Goal: Transaction & Acquisition: Purchase product/service

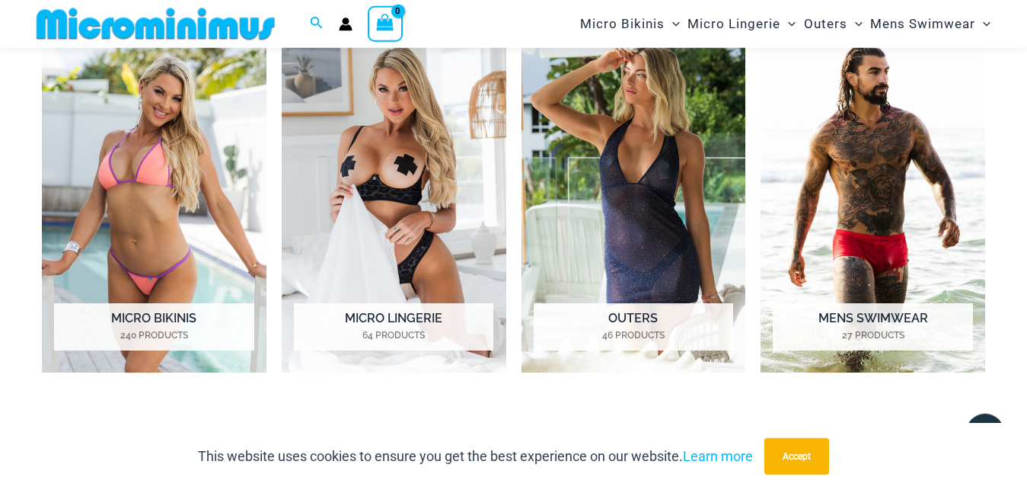
scroll to position [732, 0]
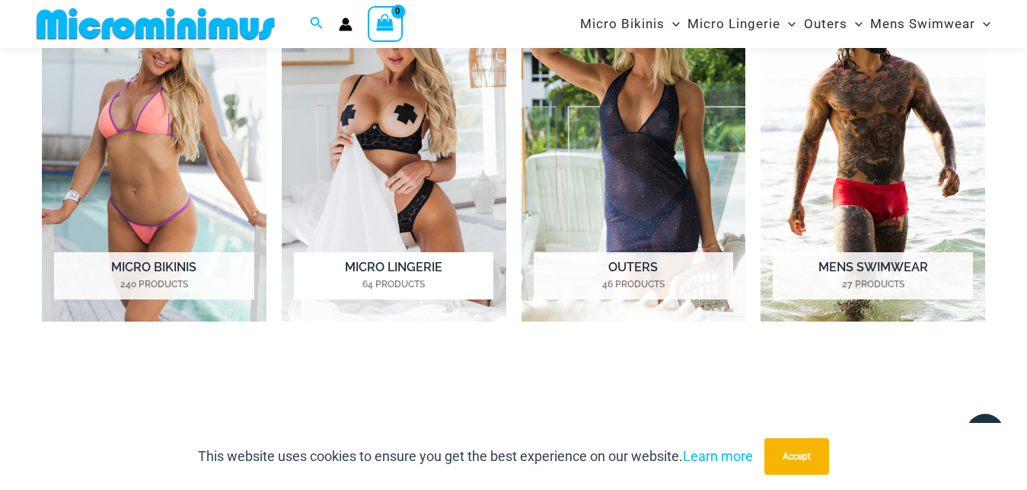
click at [425, 146] on img "Visit product category Micro Lingerie" at bounding box center [394, 148] width 225 height 348
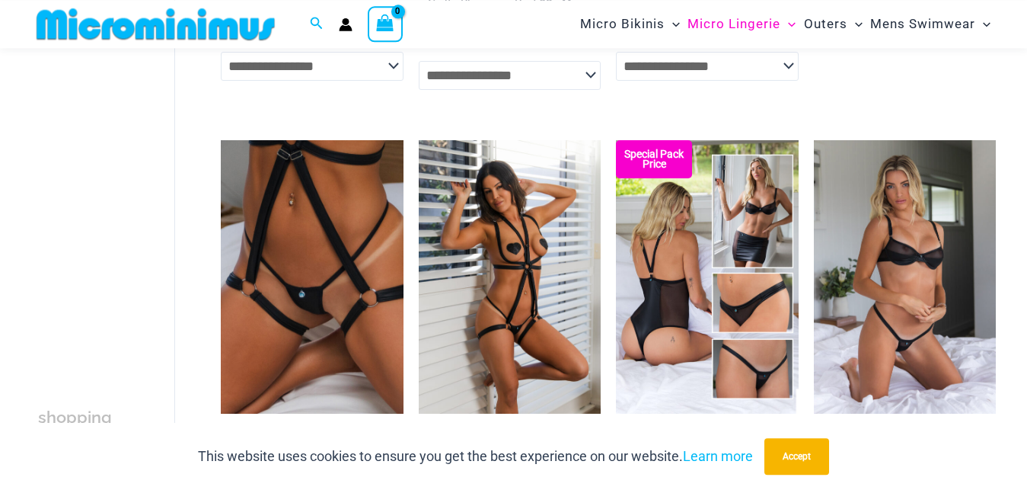
scroll to position [1496, 0]
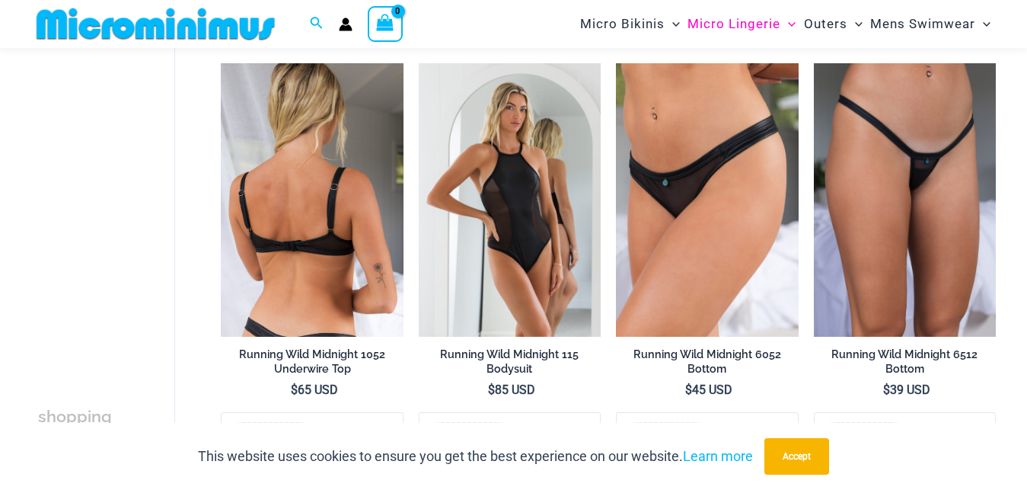
click at [273, 193] on img at bounding box center [312, 199] width 182 height 273
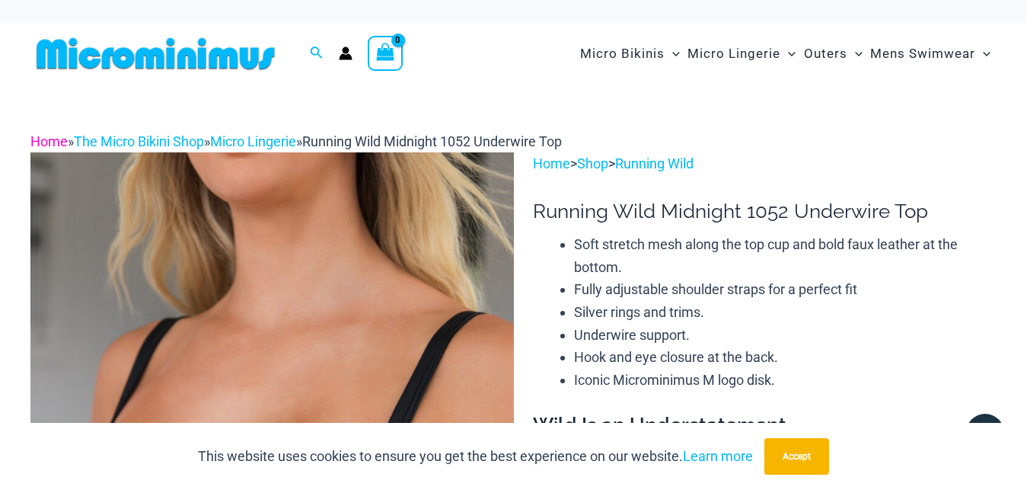
click at [60, 139] on link "Home" at bounding box center [48, 141] width 37 height 16
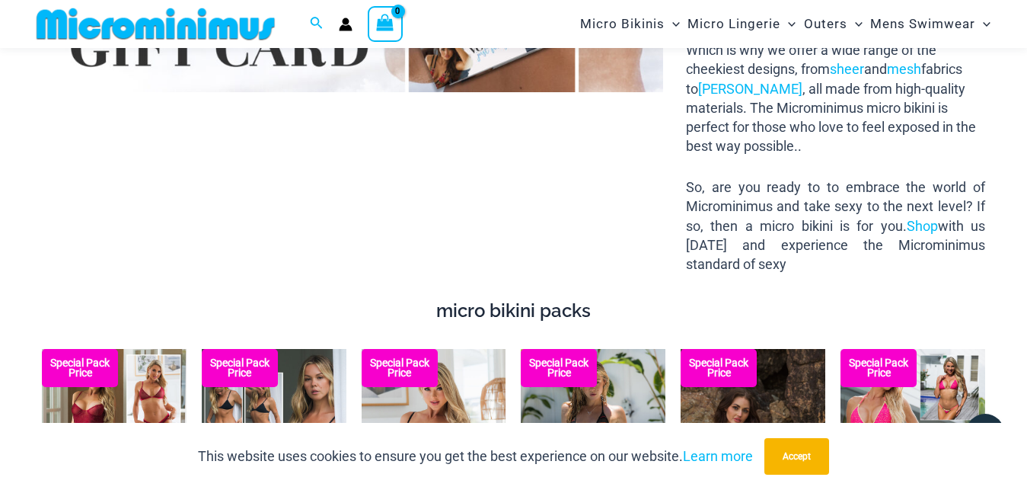
scroll to position [1443, 0]
